Goal: Task Accomplishment & Management: Manage account settings

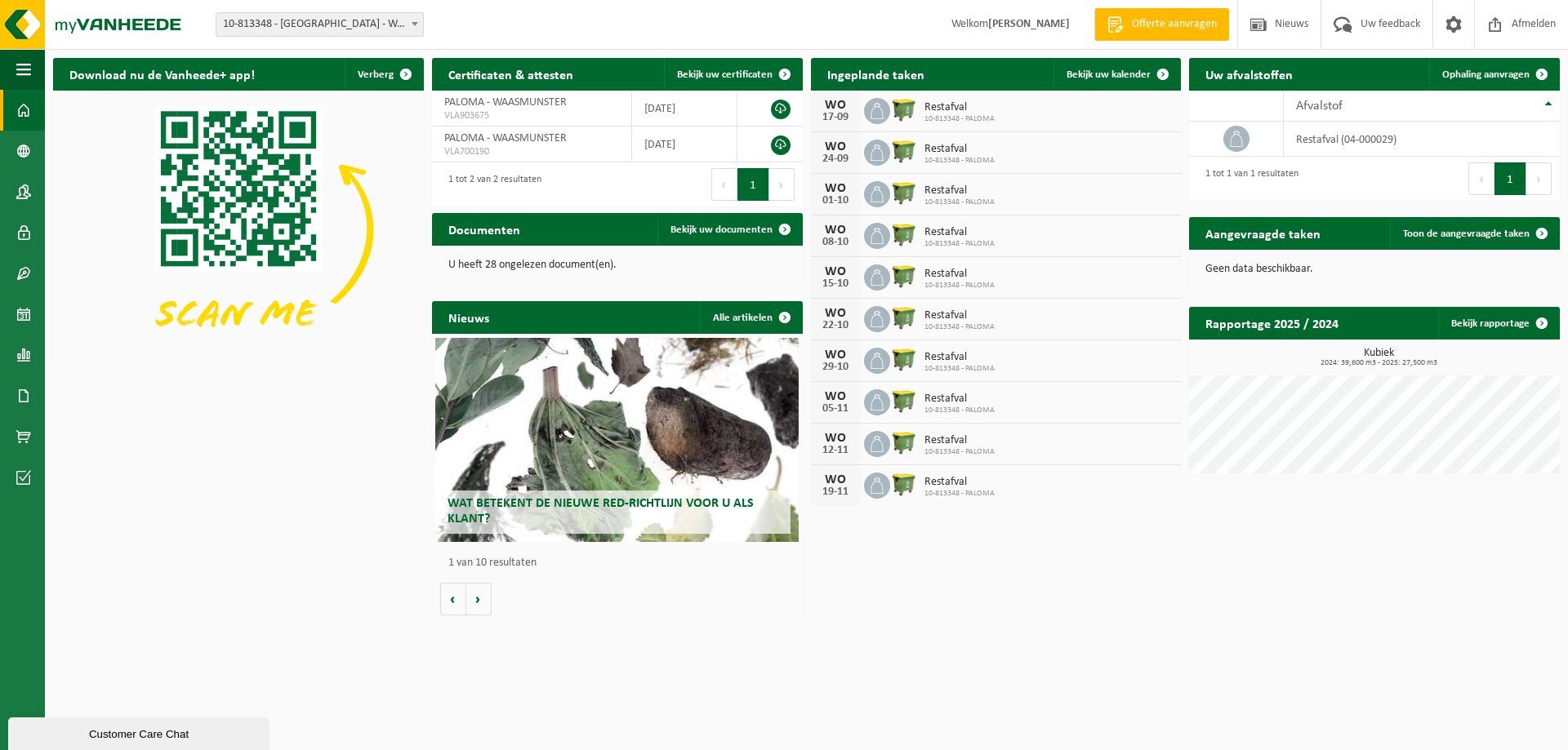
click at [1005, 115] on div "[DATE] Restafval 10-813348 - PALOMA" at bounding box center [996, 111] width 371 height 42
click at [1113, 72] on span "Bekijk uw kalender" at bounding box center [1108, 75] width 84 height 11
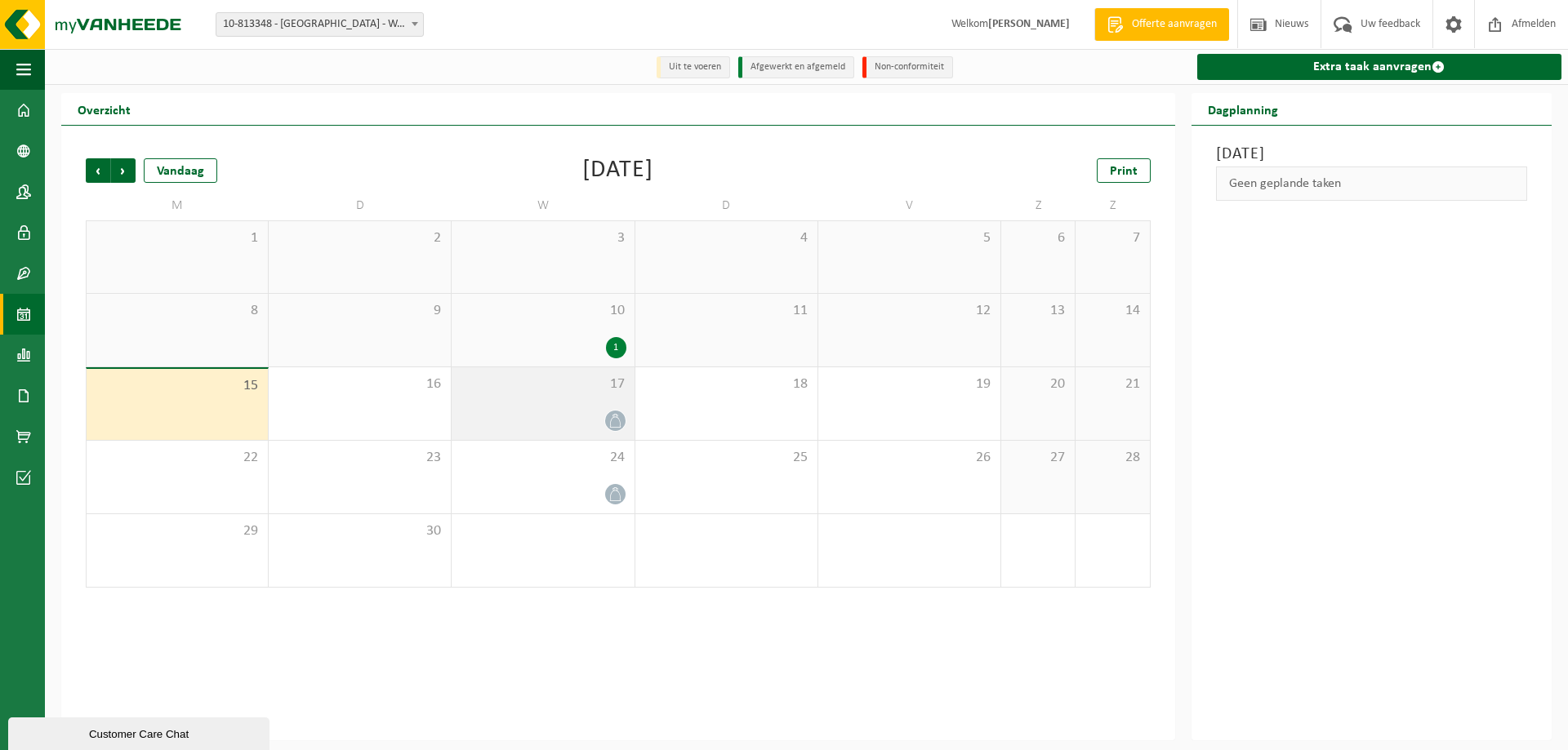
click at [582, 404] on div "17" at bounding box center [542, 404] width 182 height 72
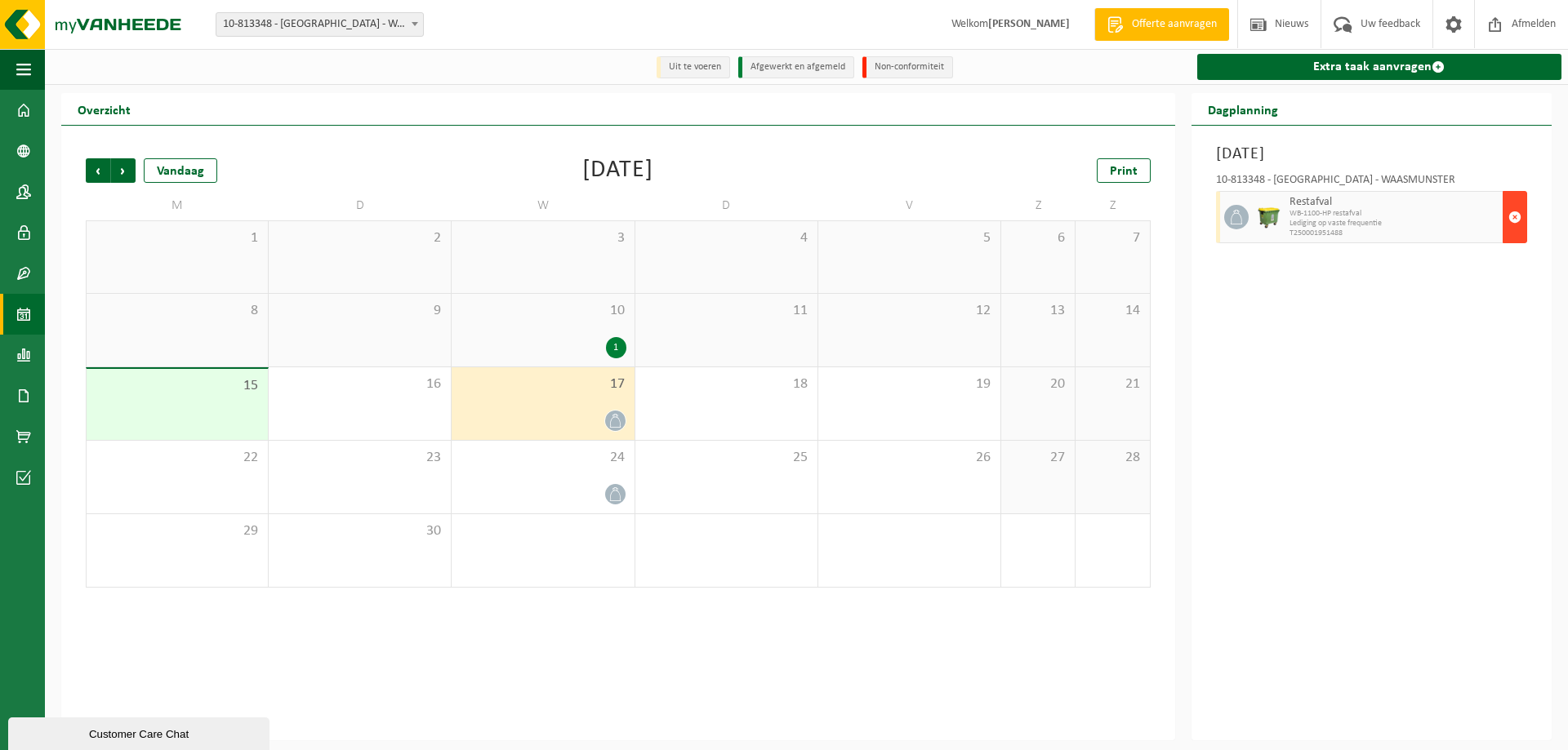
click at [1519, 216] on span "button" at bounding box center [1515, 217] width 13 height 33
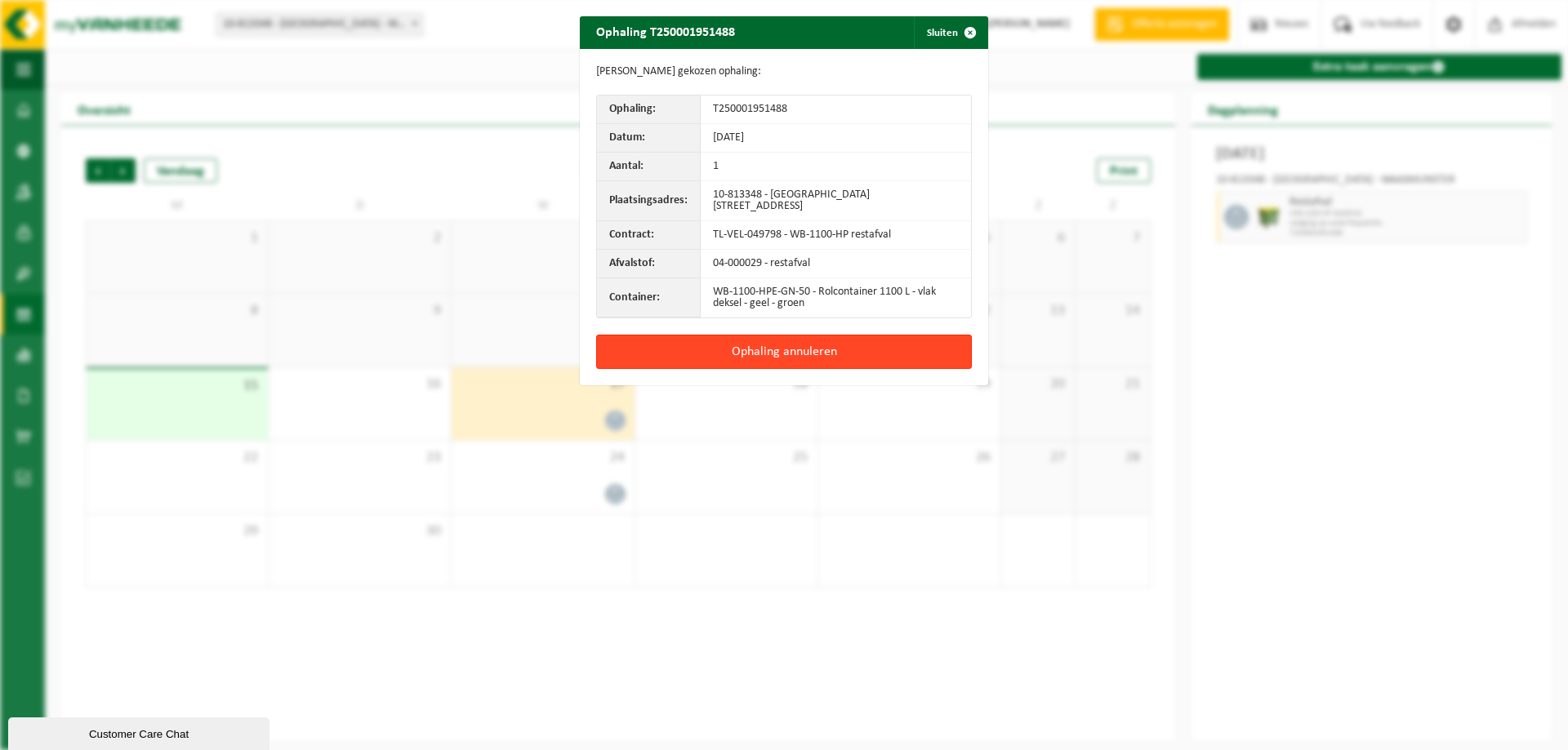
click at [791, 343] on button "Ophaling annuleren" at bounding box center [784, 352] width 376 height 34
